Goal: Navigation & Orientation: Find specific page/section

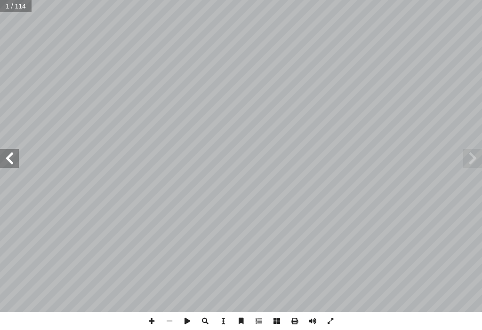
click at [10, 164] on span at bounding box center [9, 158] width 19 height 19
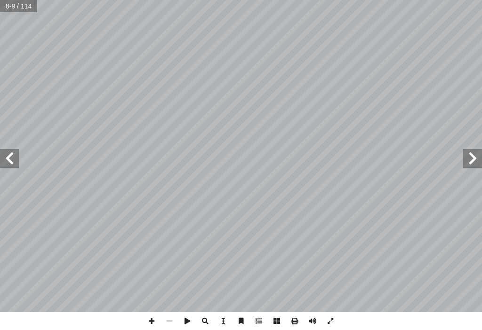
click at [6, 165] on span at bounding box center [9, 158] width 19 height 19
click at [146, 320] on span at bounding box center [151, 321] width 18 height 18
